Goal: Task Accomplishment & Management: Manage account settings

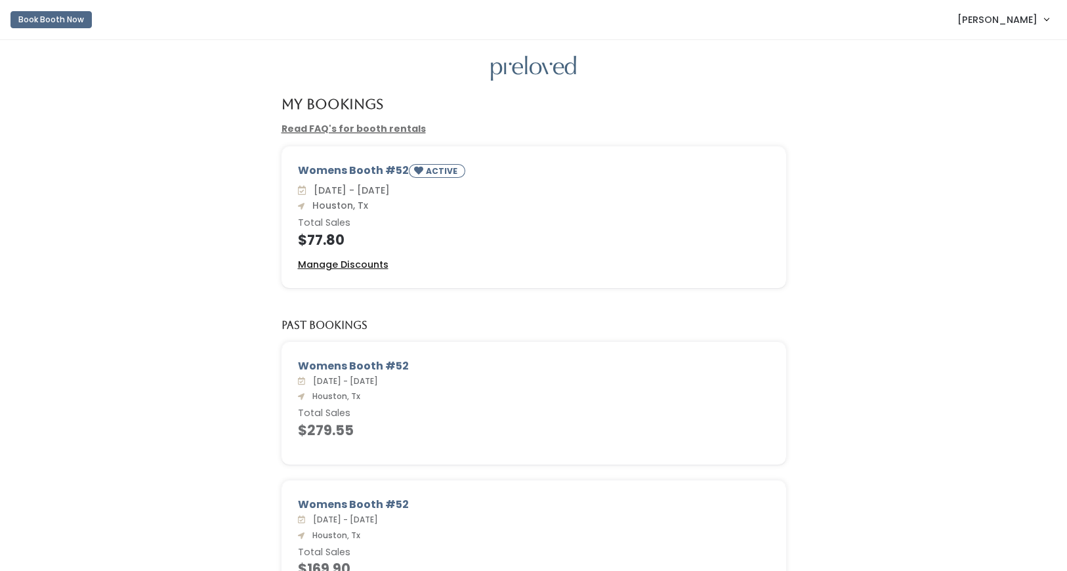
click at [328, 264] on u "Manage Discounts" at bounding box center [343, 264] width 91 height 13
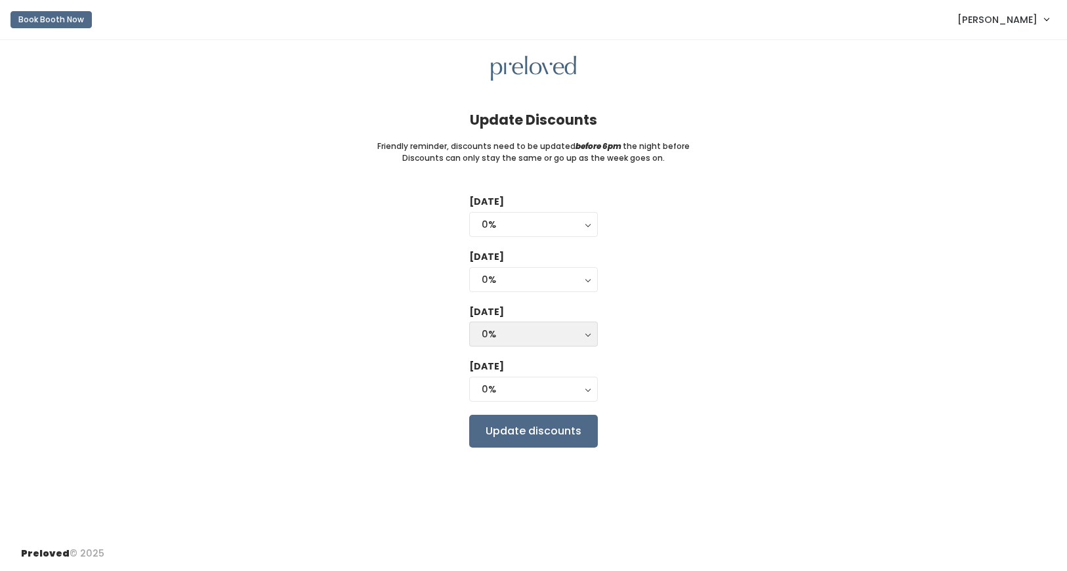
click at [546, 327] on div "0%" at bounding box center [534, 334] width 104 height 14
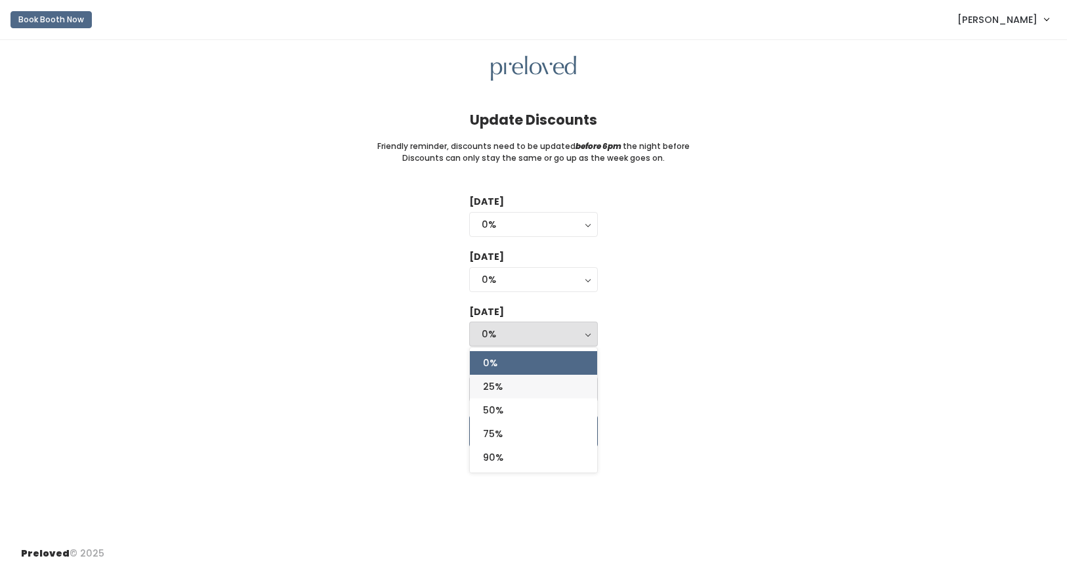
click at [525, 382] on link "25%" at bounding box center [533, 387] width 127 height 24
select select "25%"
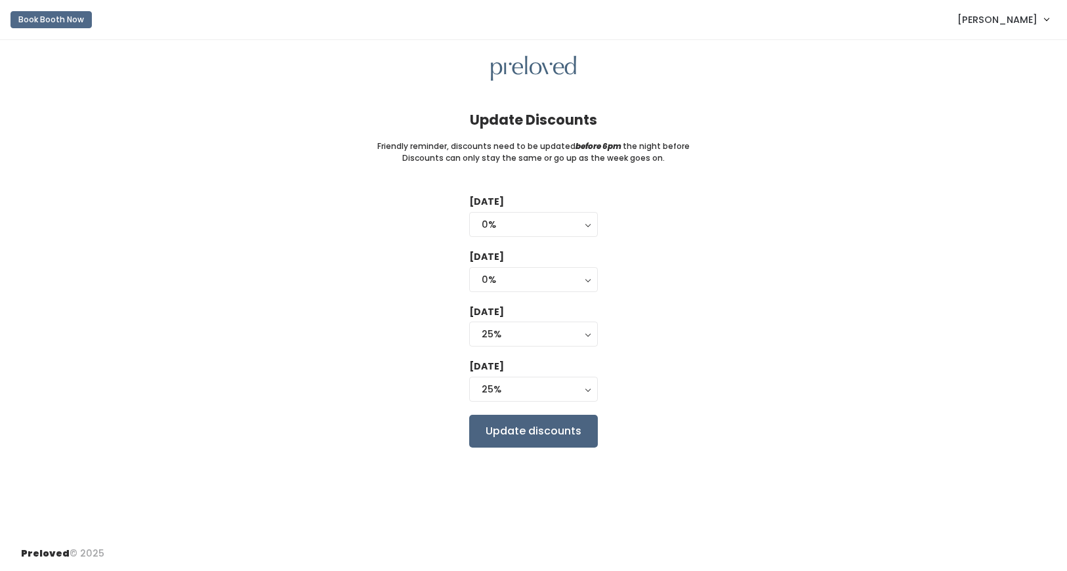
click at [528, 427] on input "Update discounts" at bounding box center [533, 431] width 129 height 33
